Goal: Obtain resource: Download file/media

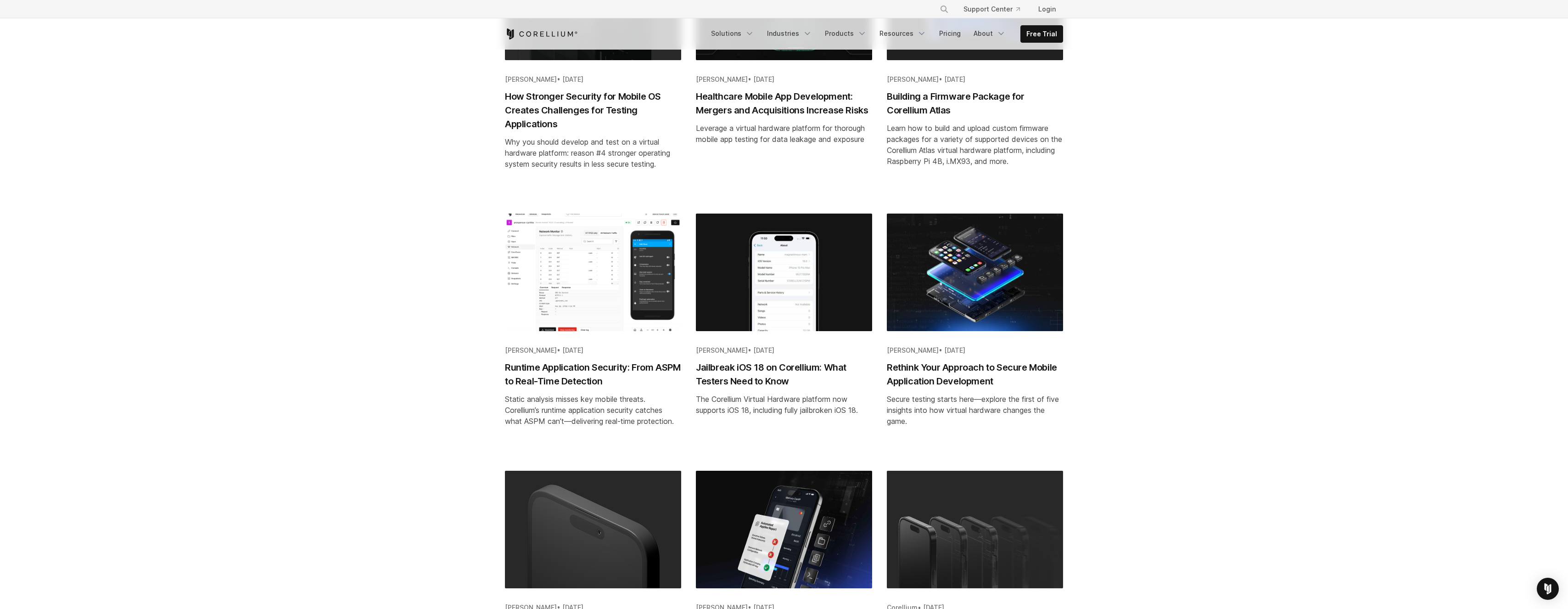
scroll to position [889, 0]
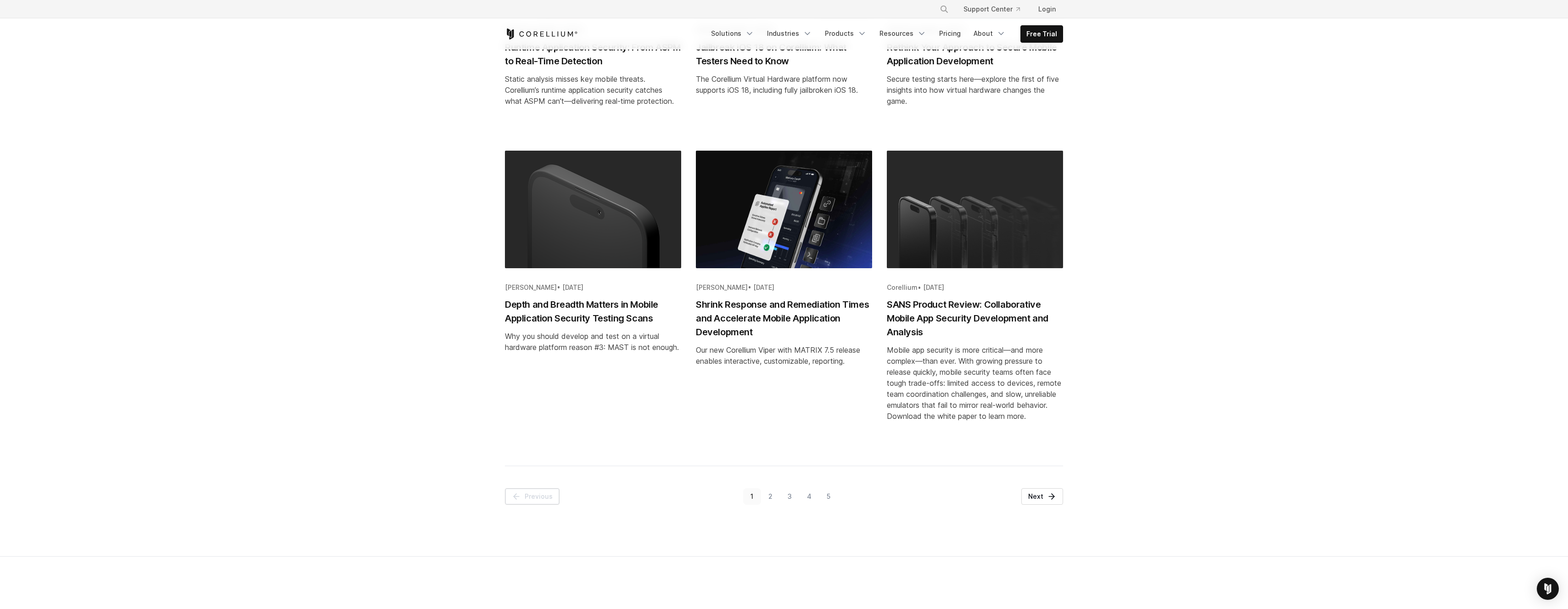
click at [775, 496] on link "2" at bounding box center [771, 496] width 19 height 16
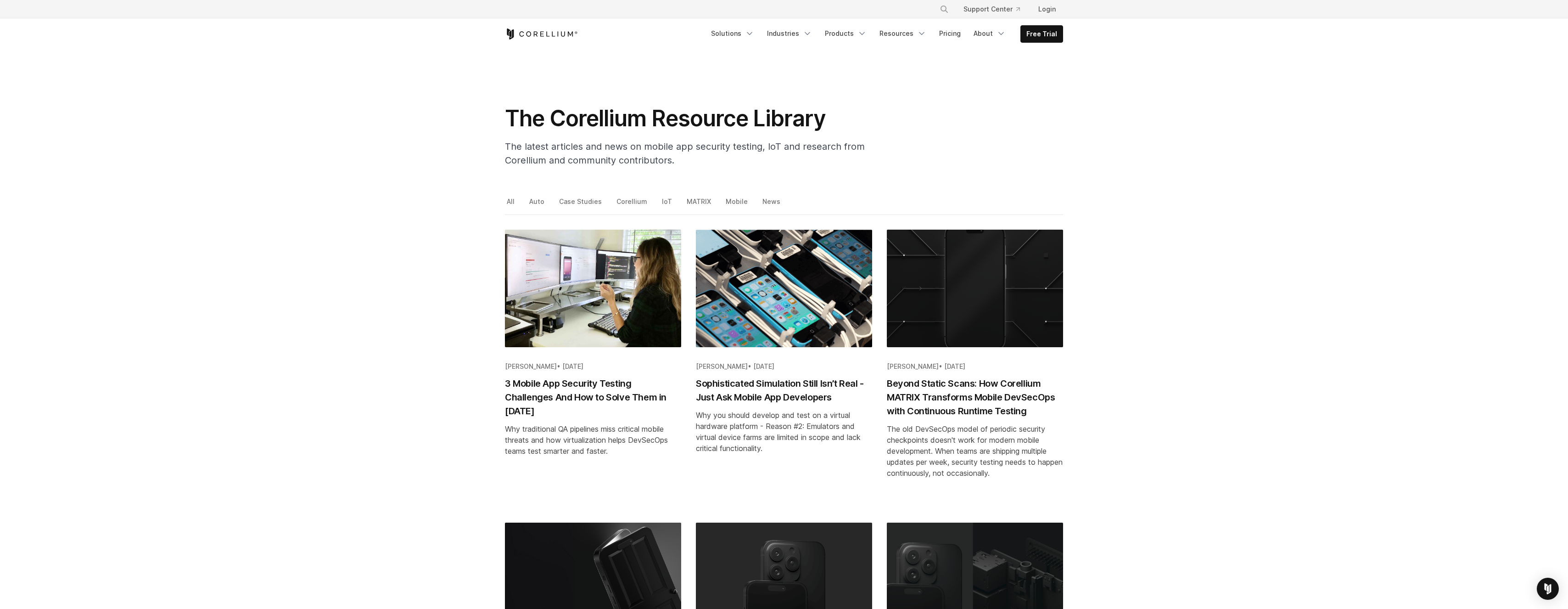
click at [619, 332] on img "Blog post summary: 3 Mobile App Security Testing Challenges And How to Solve Th…" at bounding box center [593, 288] width 177 height 118
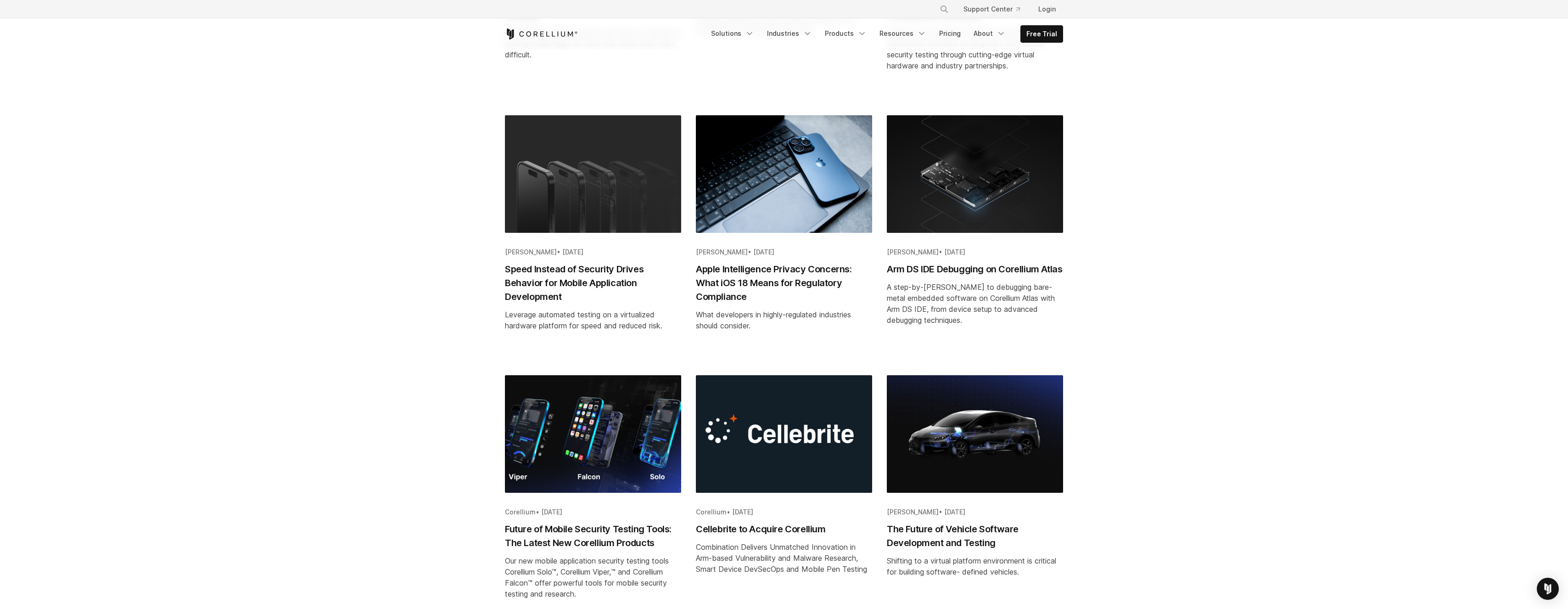
scroll to position [762, 0]
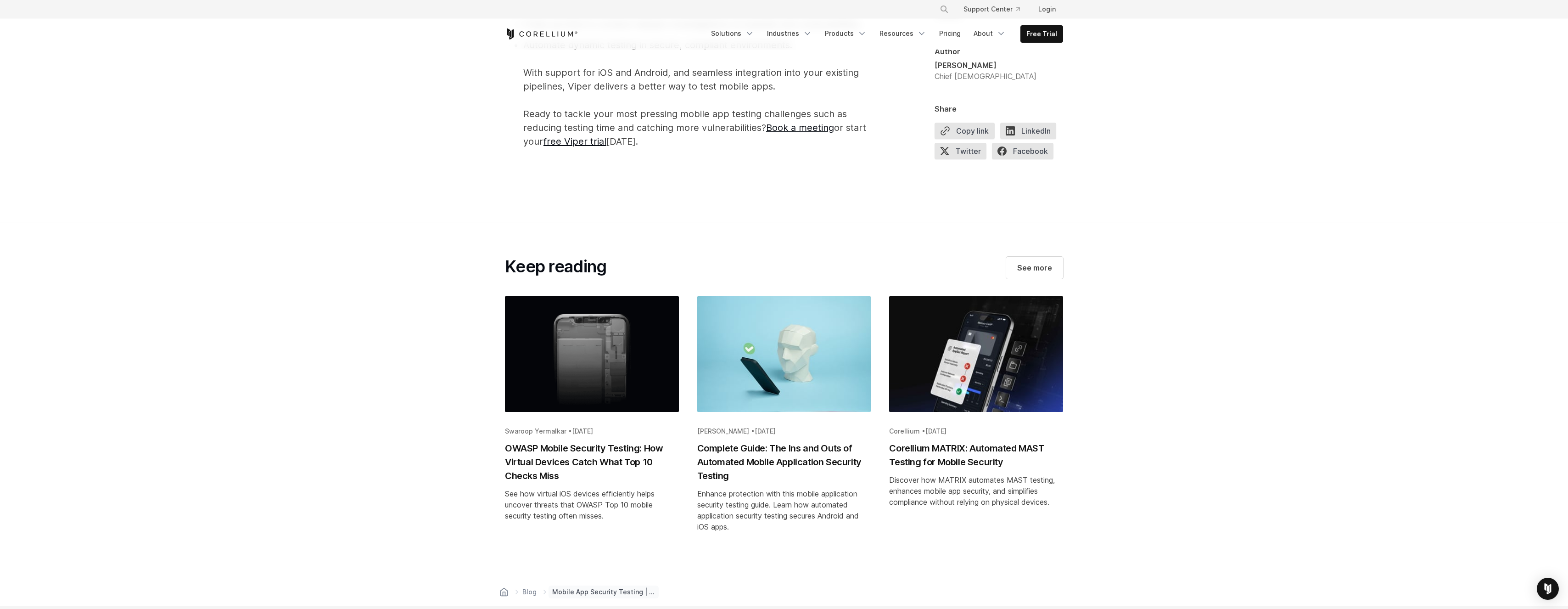
scroll to position [1984, 0]
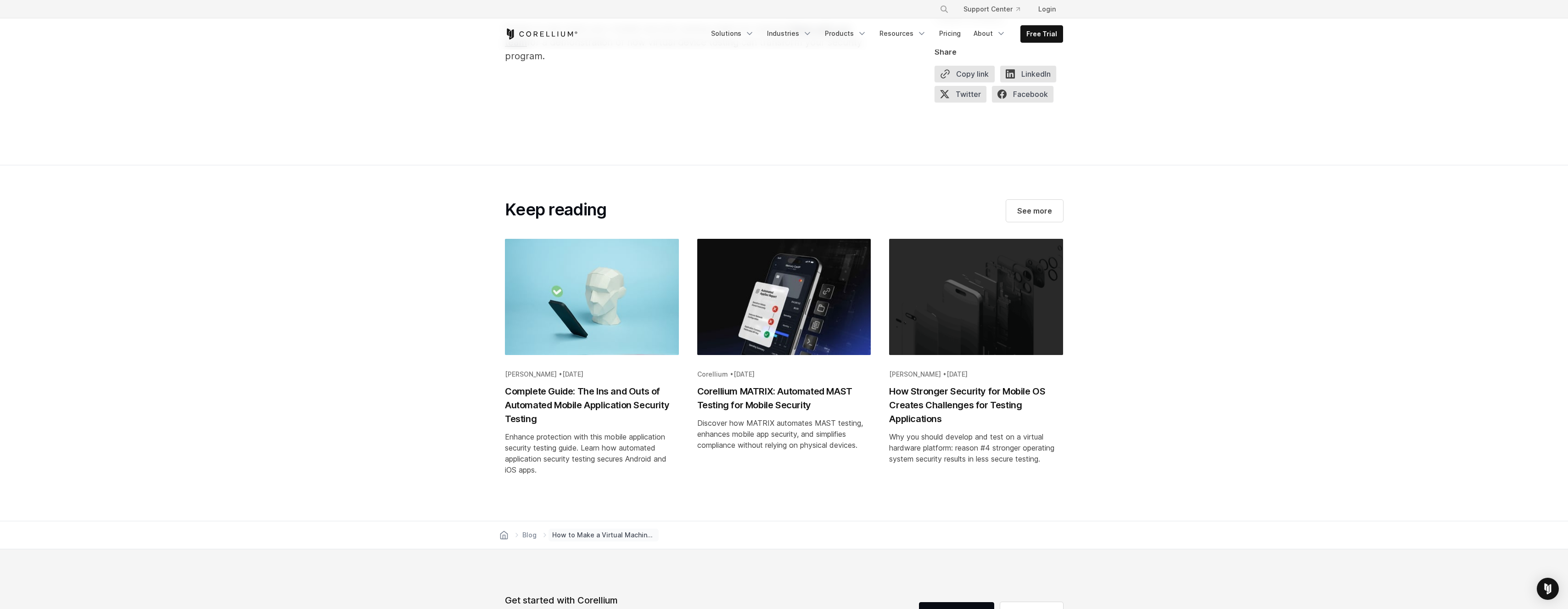
scroll to position [3395, 0]
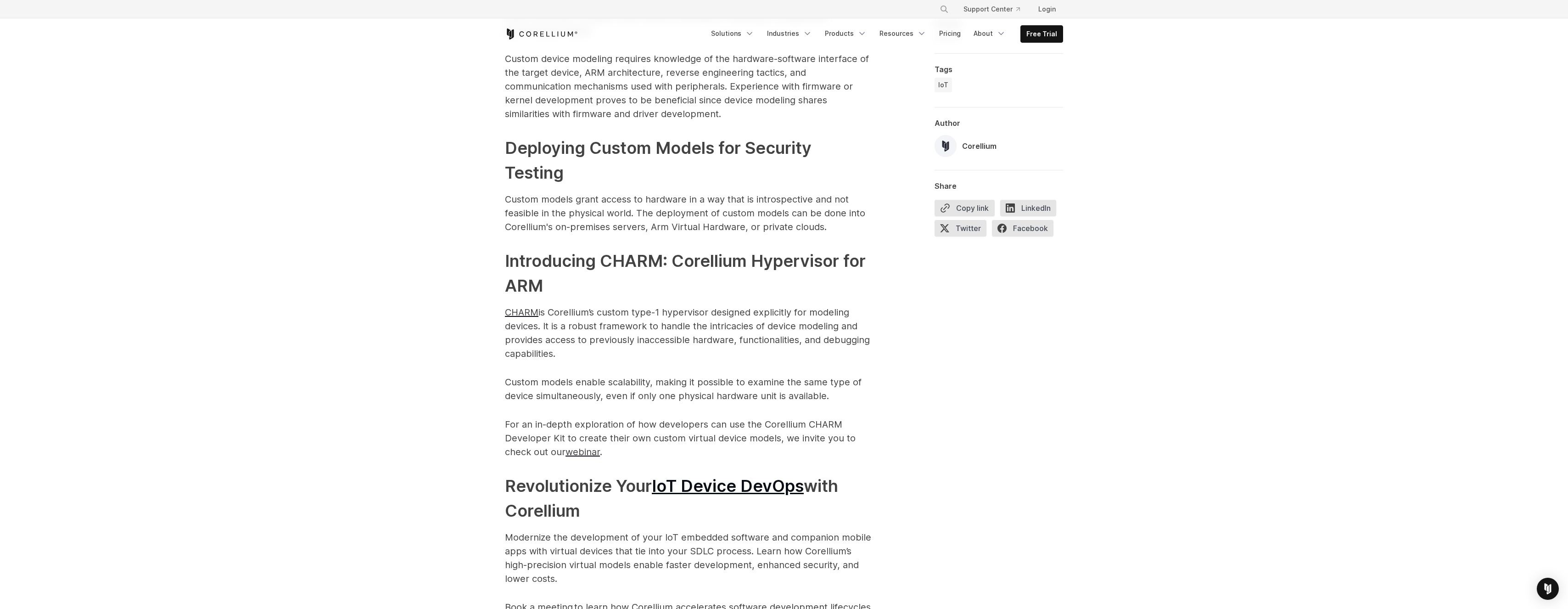
scroll to position [1513, 0]
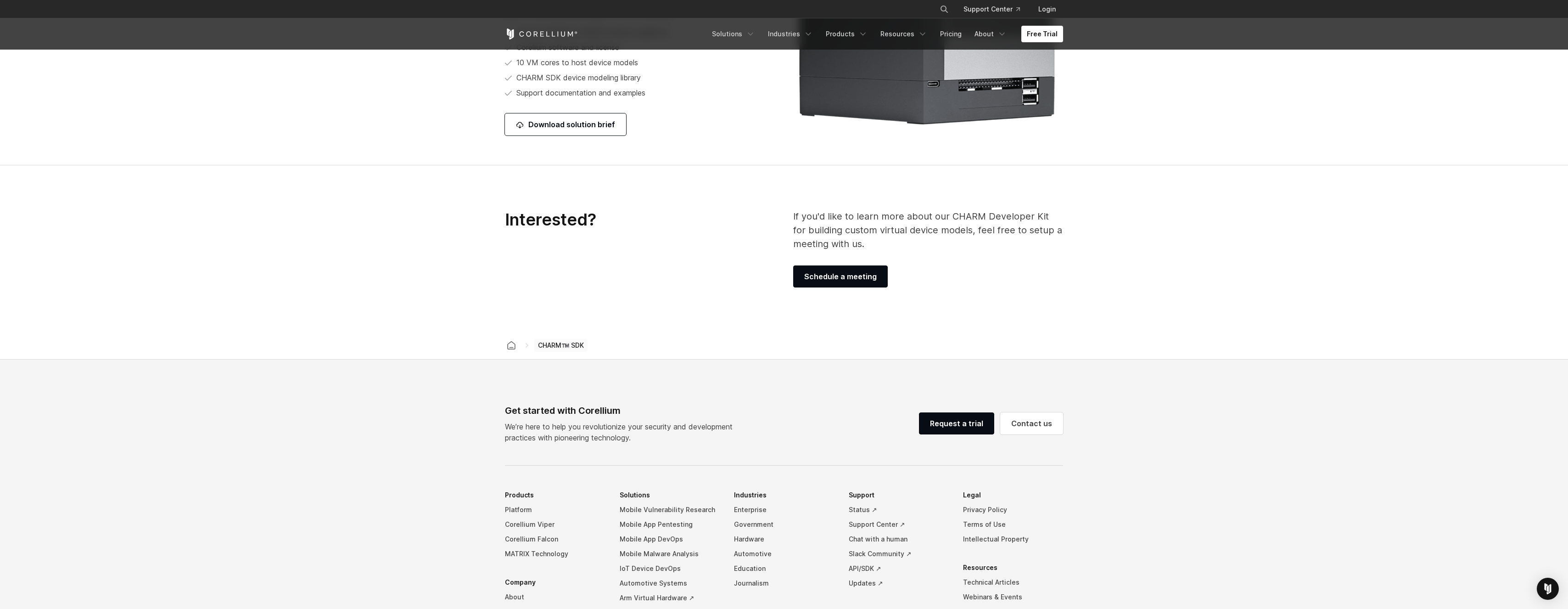
scroll to position [1264, 0]
click at [578, 131] on link "Download solution brief" at bounding box center [565, 122] width 121 height 22
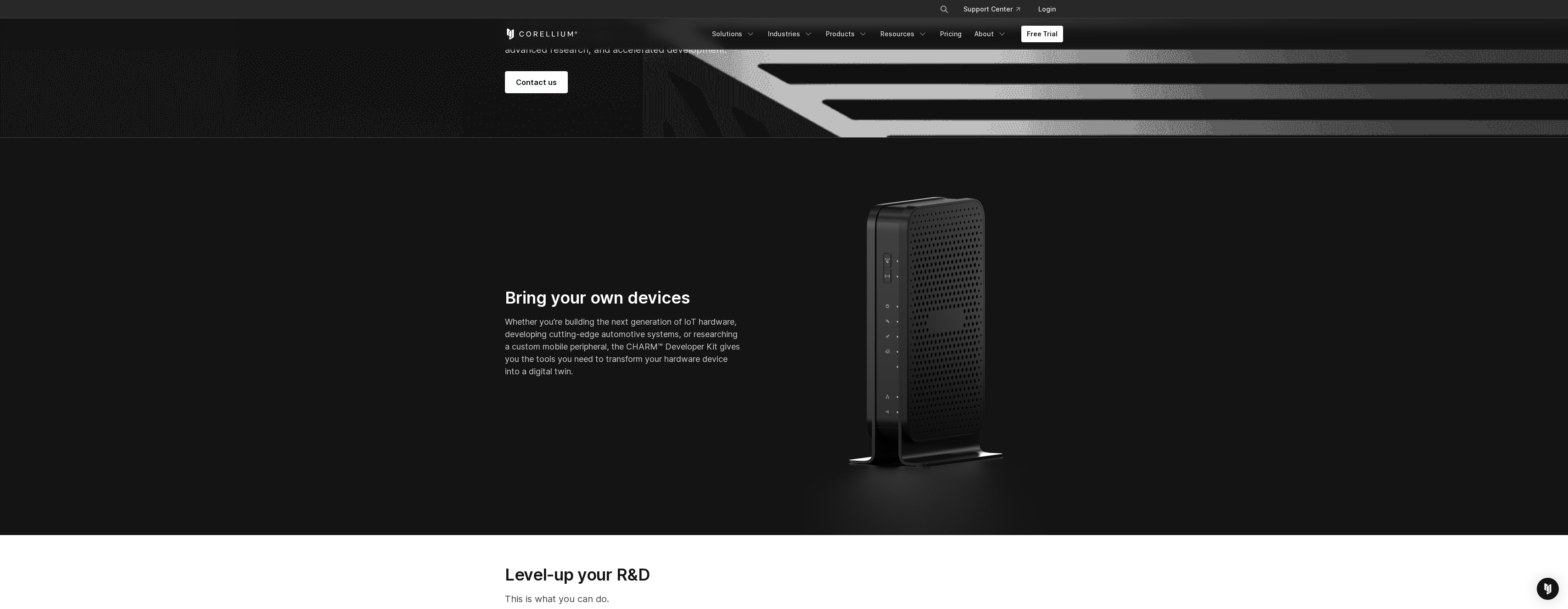
scroll to position [185, 0]
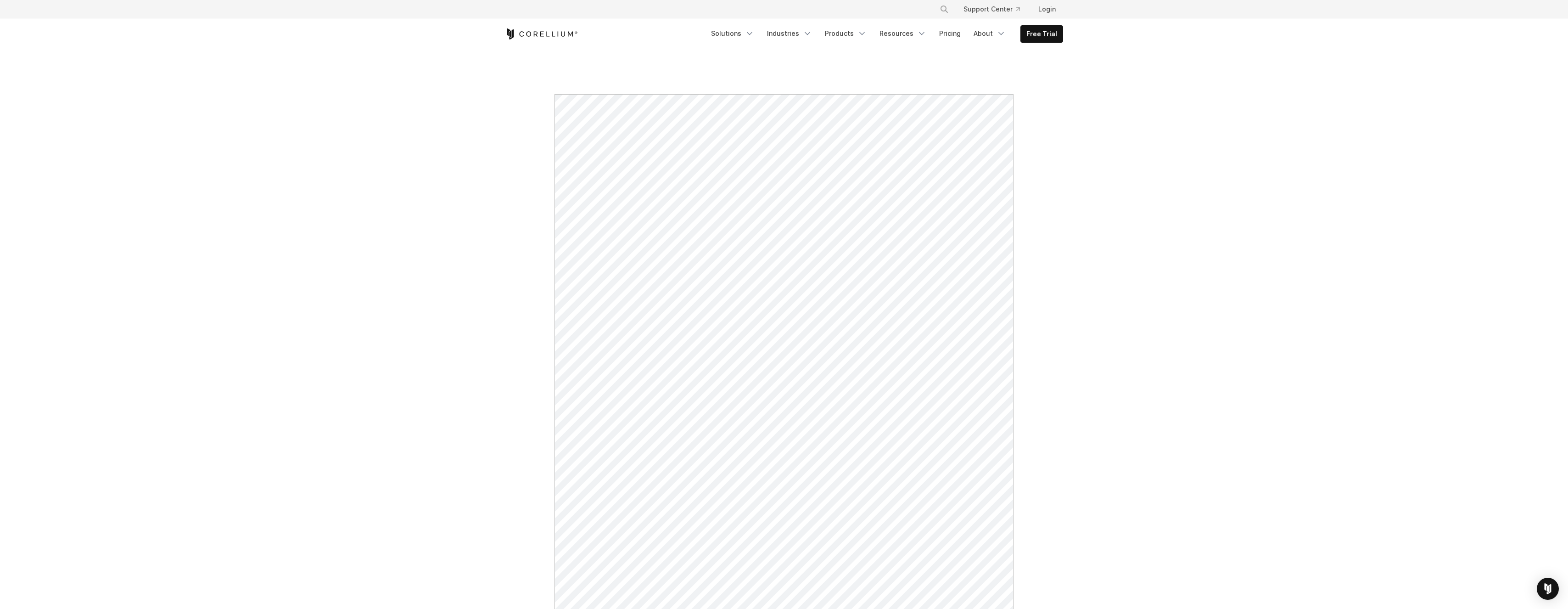
scroll to position [111, 0]
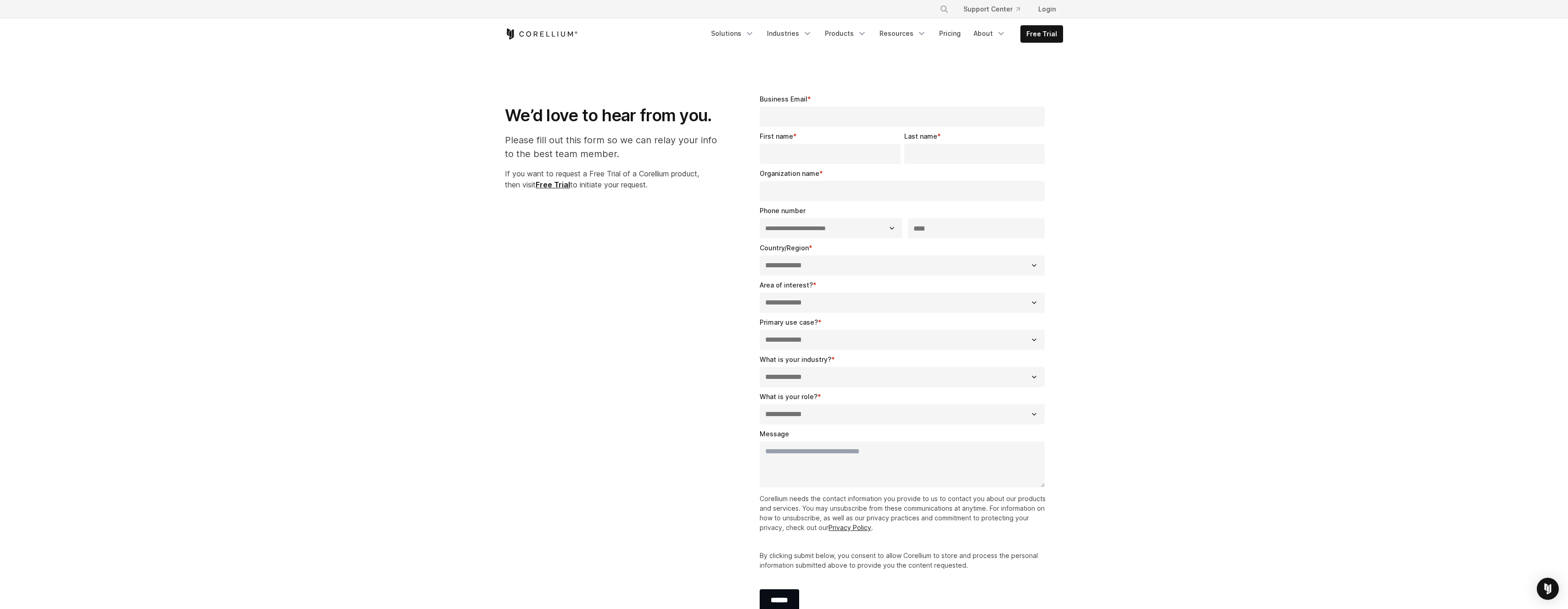
select select "**"
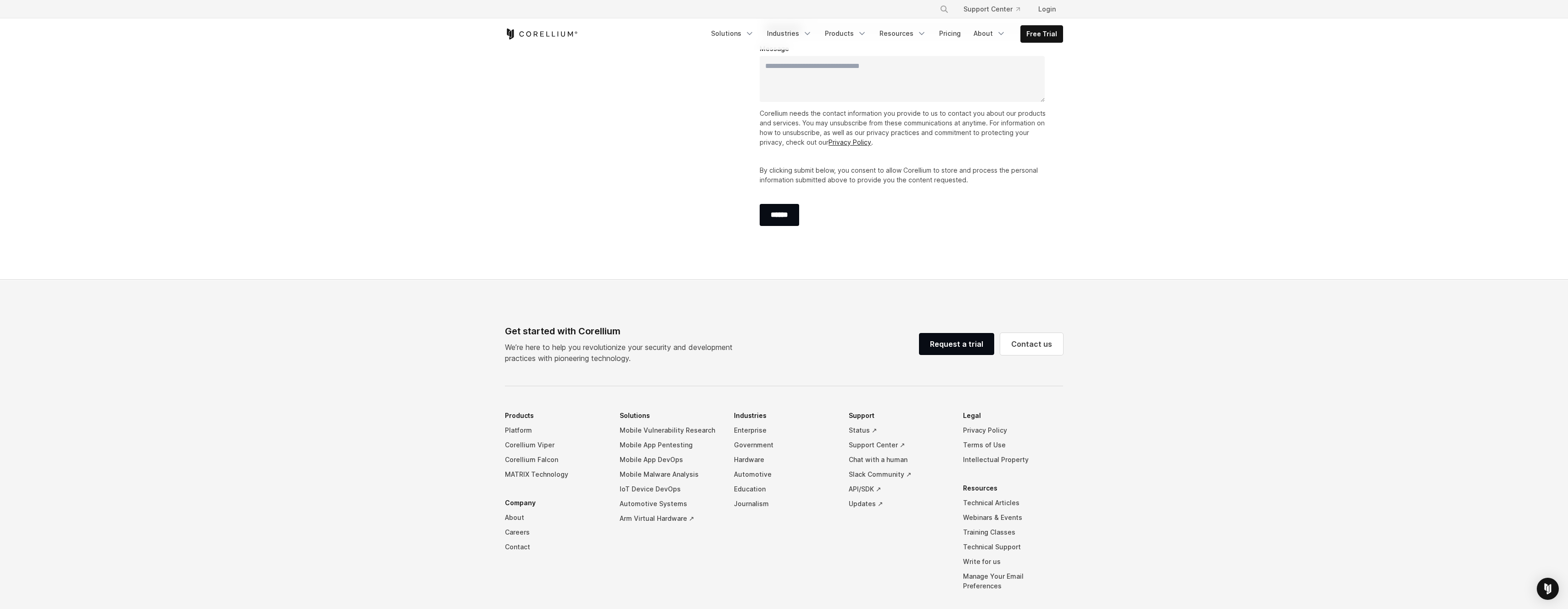
scroll to position [417, 0]
